Goal: Register for event/course

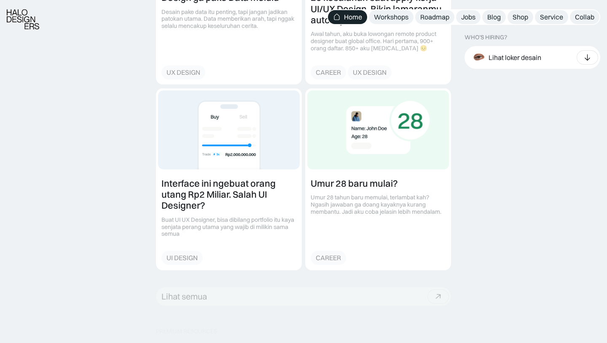
scroll to position [1065, 0]
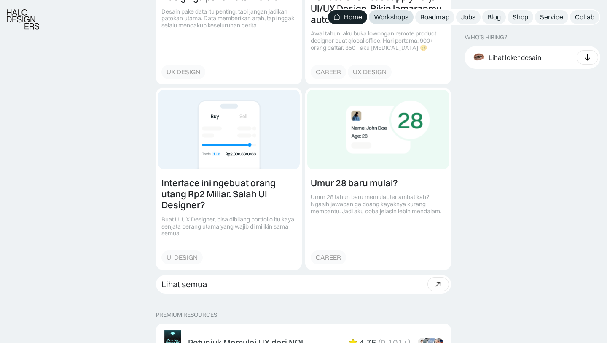
click at [397, 17] on div "Workshops" at bounding box center [391, 17] width 35 height 9
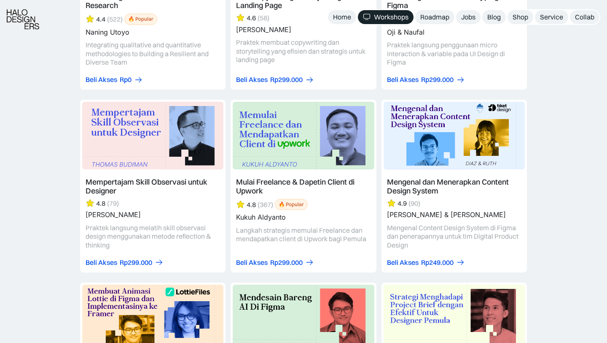
scroll to position [2091, 0]
